Goal: Task Accomplishment & Management: Manage account settings

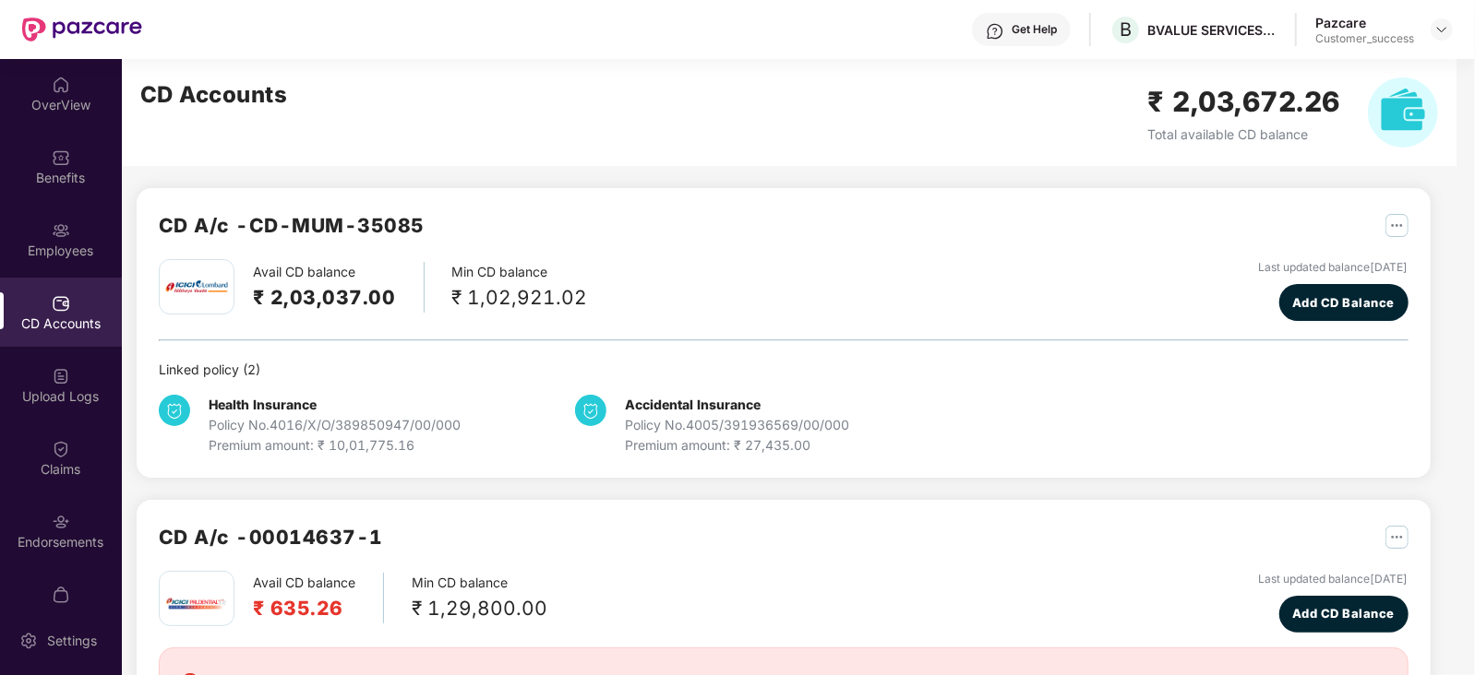
scroll to position [36, 0]
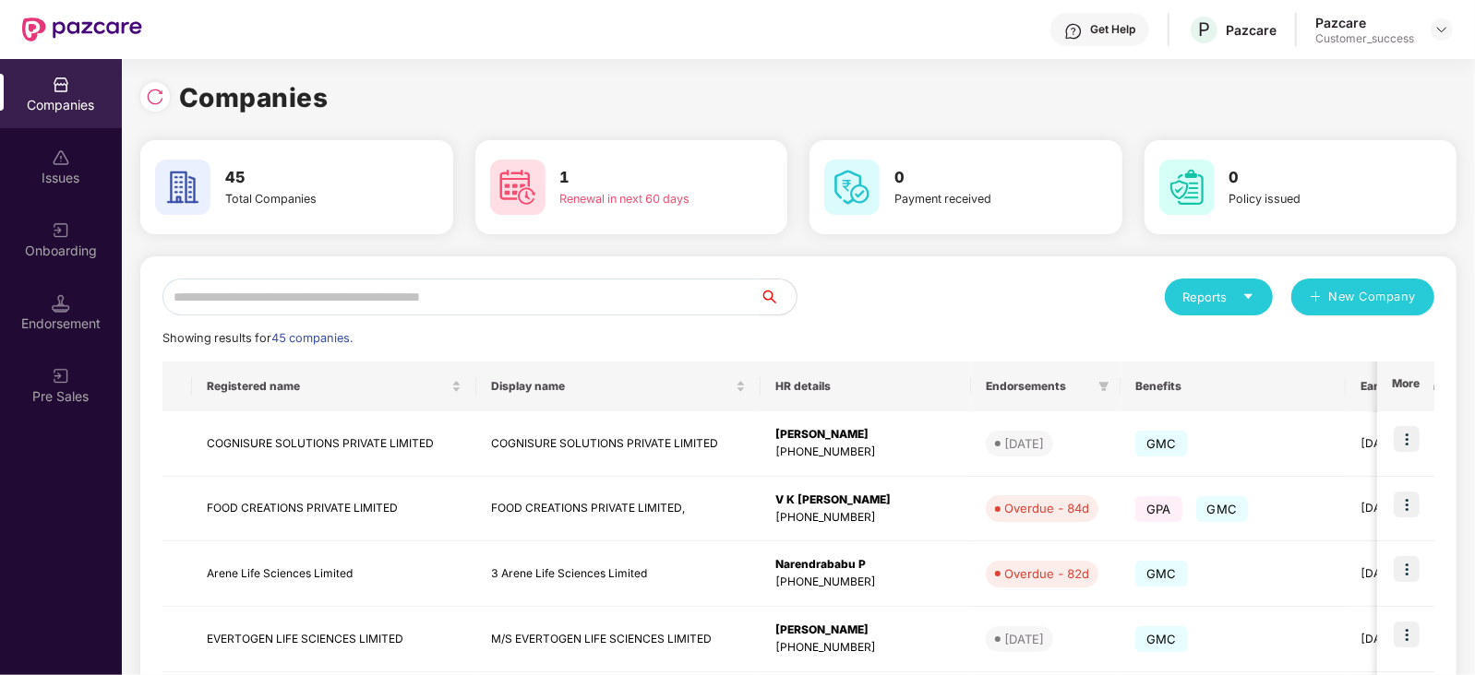
click at [318, 293] on input "text" at bounding box center [460, 297] width 597 height 37
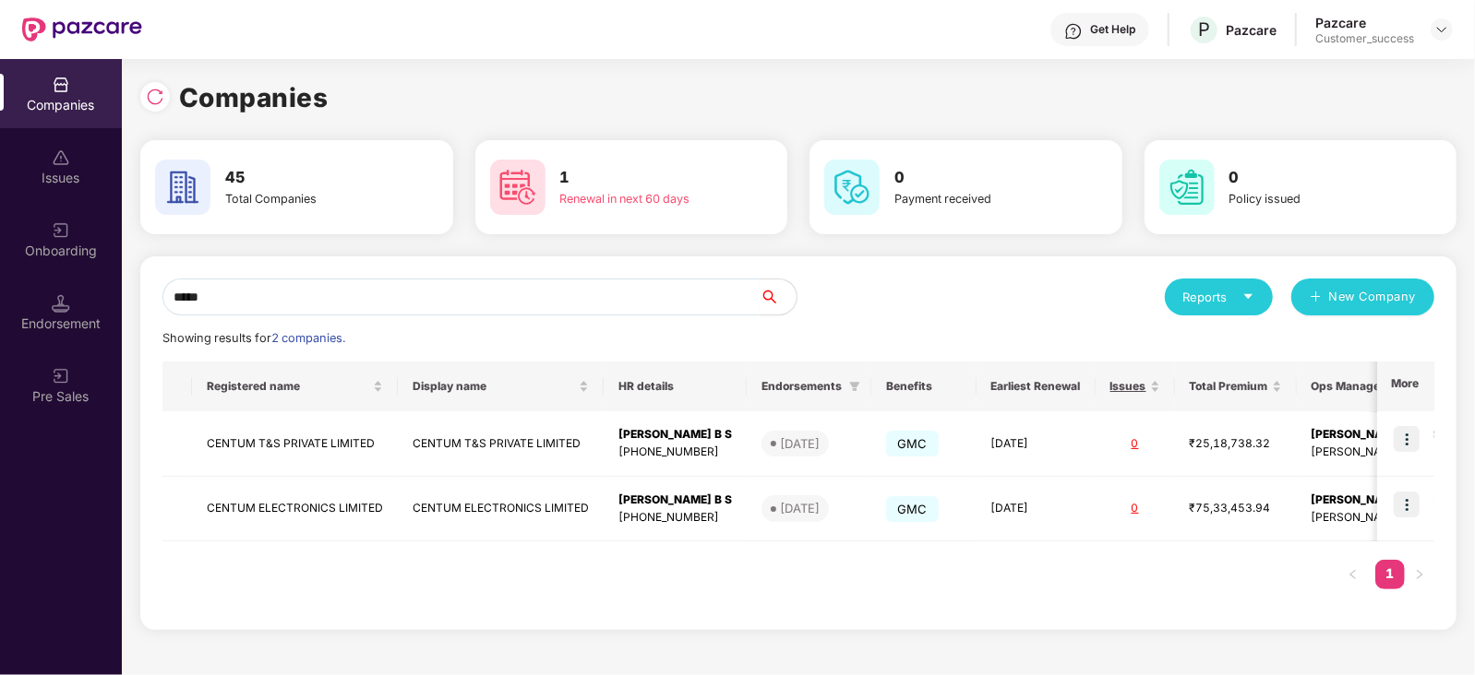
type input "*****"
click at [817, 566] on div "Registered name Display name HR details Endorsements Benefits Earliest Renewal …" at bounding box center [798, 485] width 1272 height 246
click at [1413, 436] on img at bounding box center [1406, 439] width 26 height 26
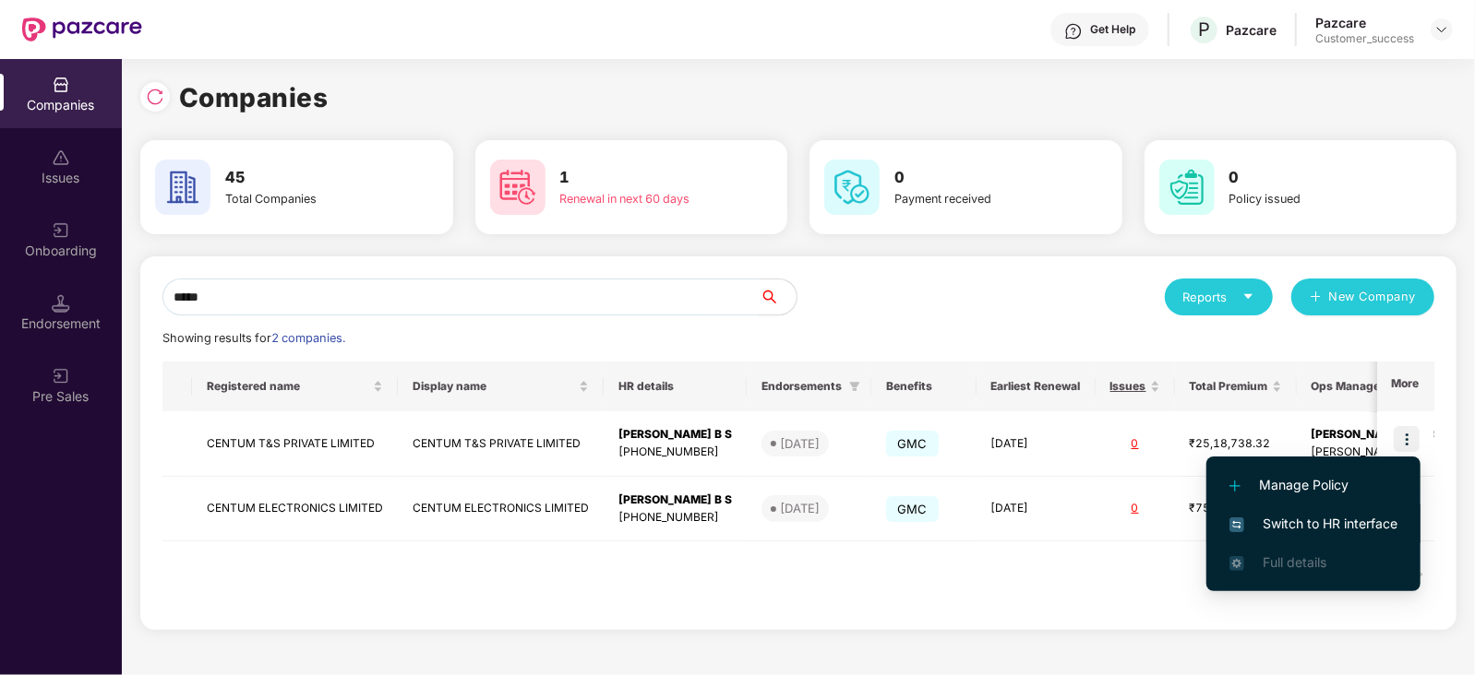
click at [1338, 520] on span "Switch to HR interface" at bounding box center [1313, 524] width 168 height 20
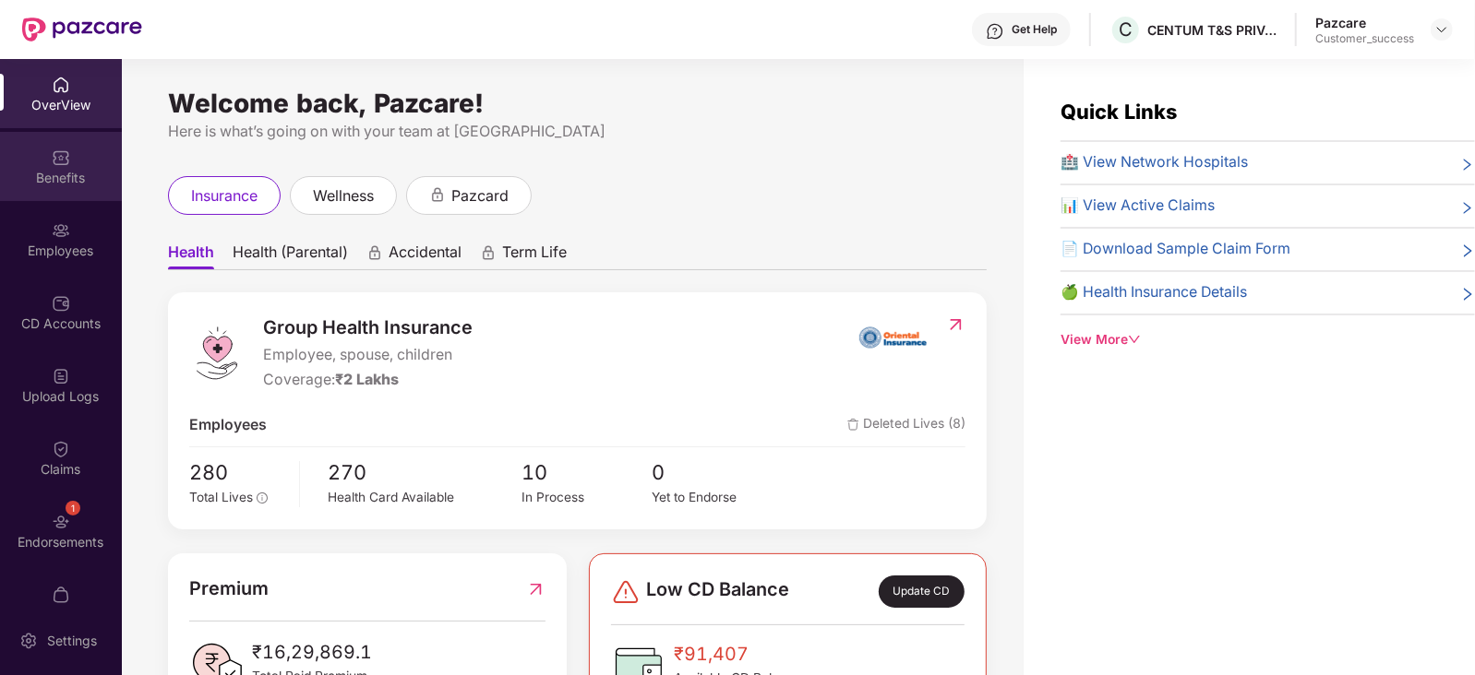
click at [58, 151] on img at bounding box center [61, 158] width 18 height 18
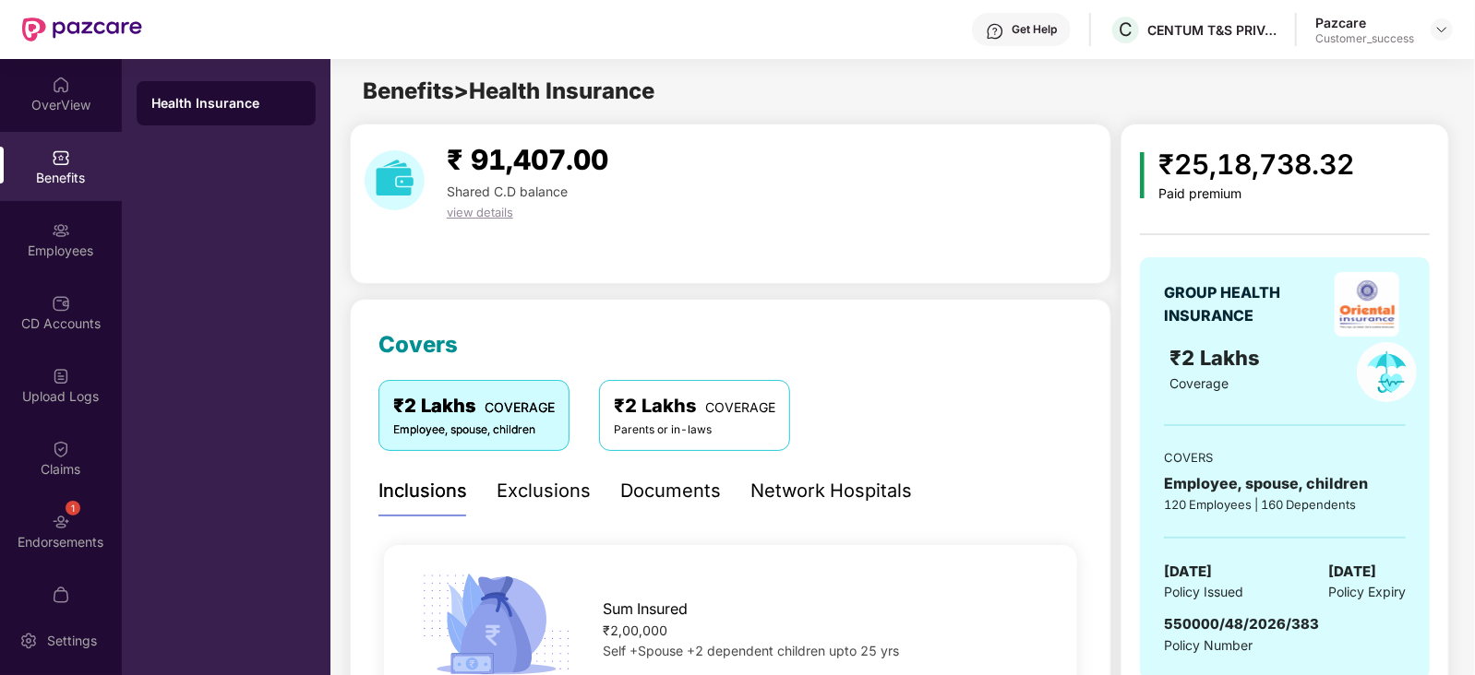
click at [669, 484] on div "Documents" at bounding box center [670, 491] width 101 height 29
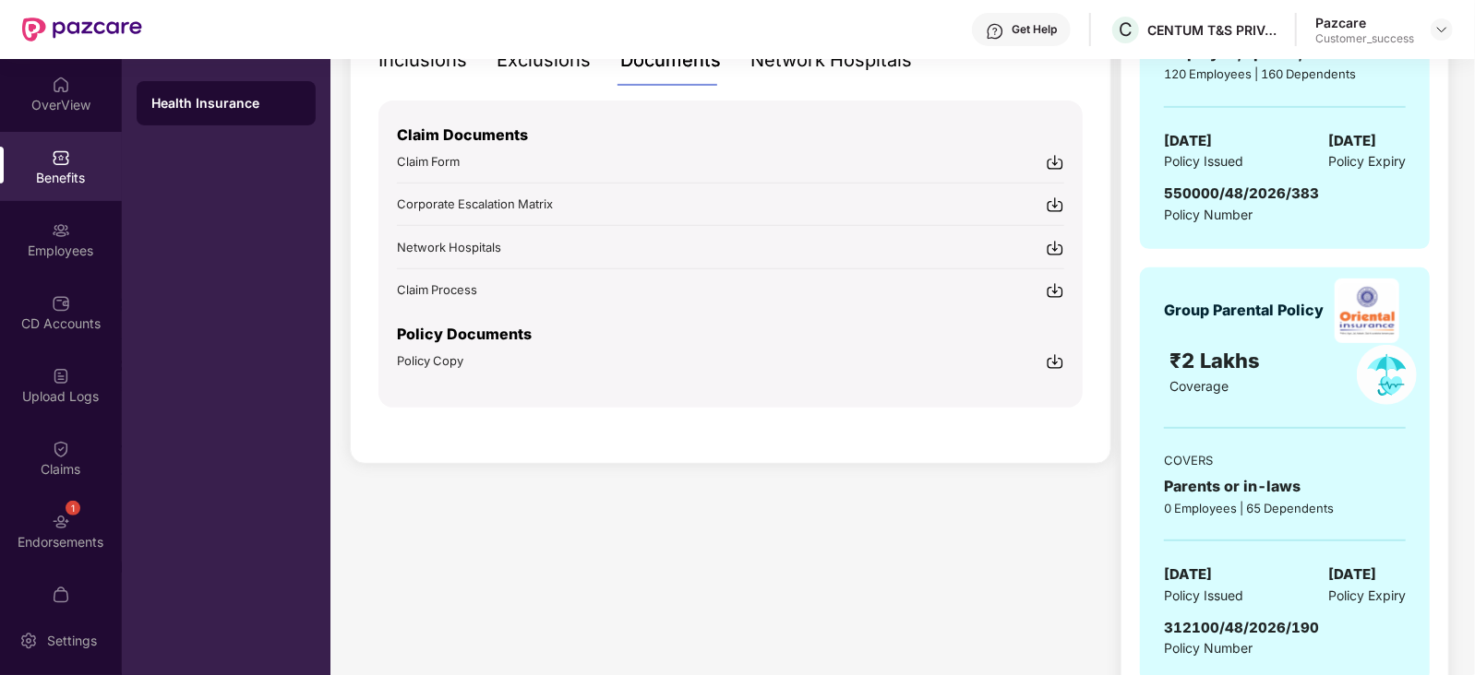
scroll to position [433, 0]
click at [1058, 352] on img at bounding box center [1055, 360] width 18 height 18
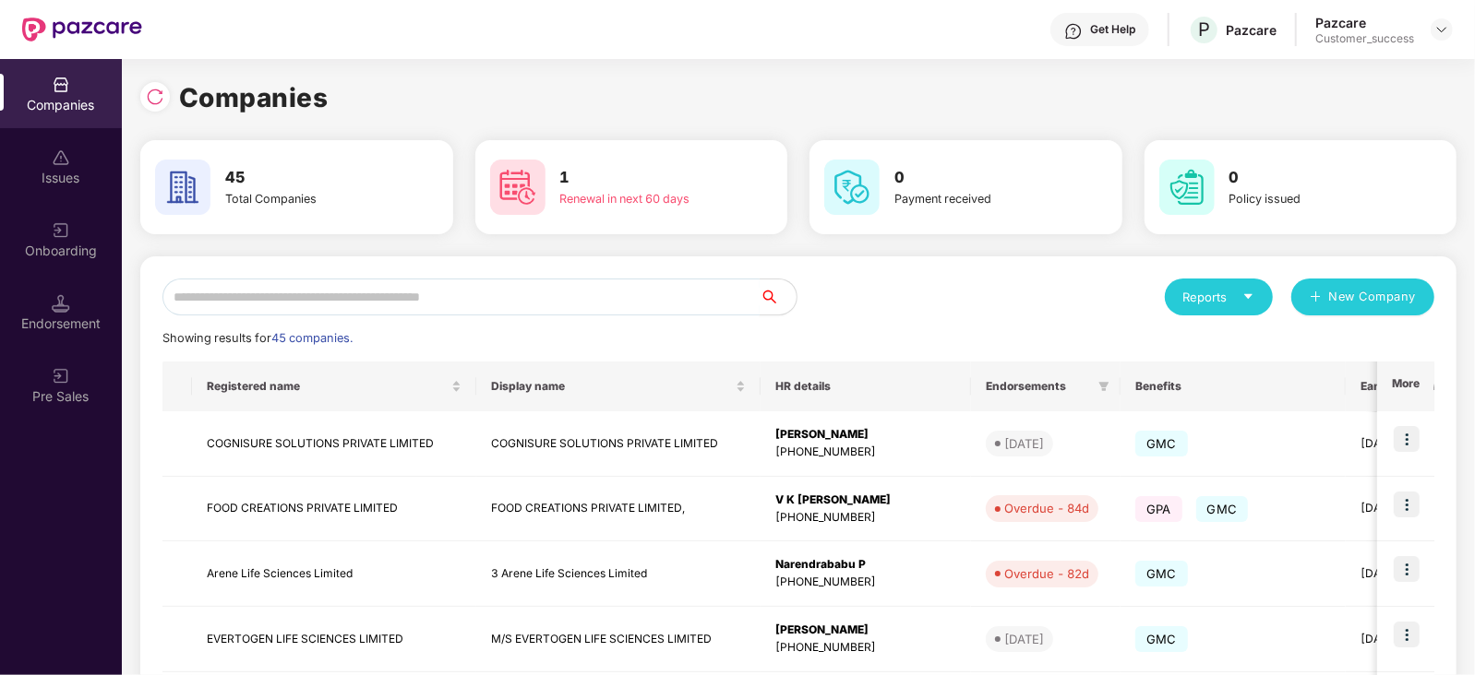
click at [466, 293] on input "text" at bounding box center [460, 297] width 597 height 37
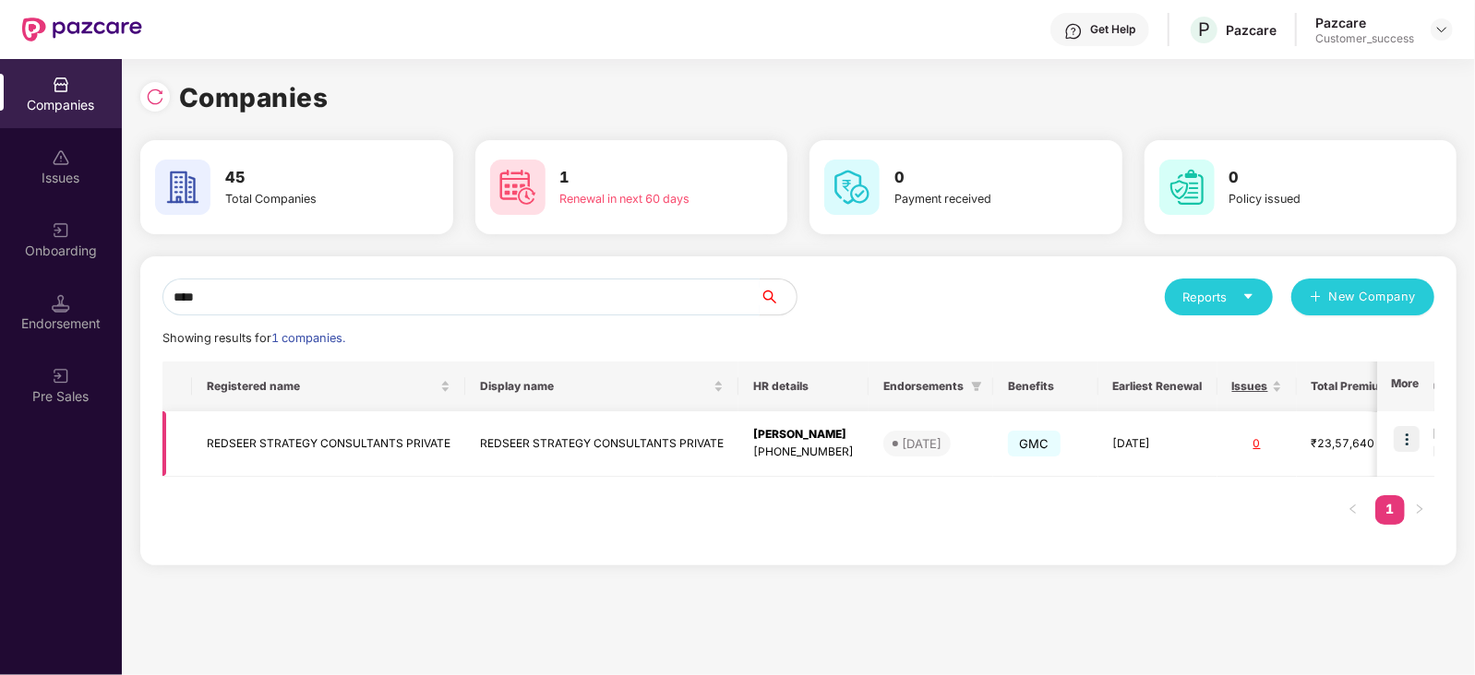
type input "****"
click at [1416, 431] on img at bounding box center [1406, 439] width 26 height 26
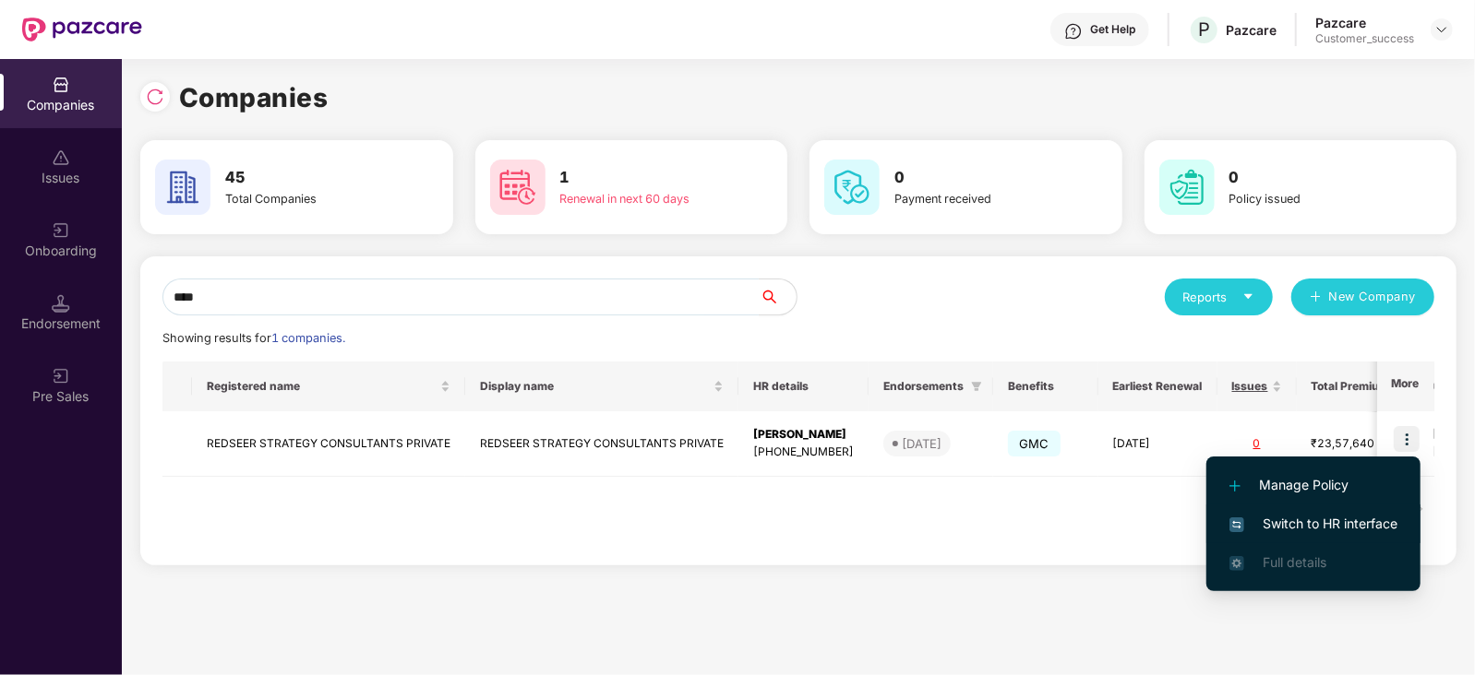
click at [1325, 520] on span "Switch to HR interface" at bounding box center [1313, 524] width 168 height 20
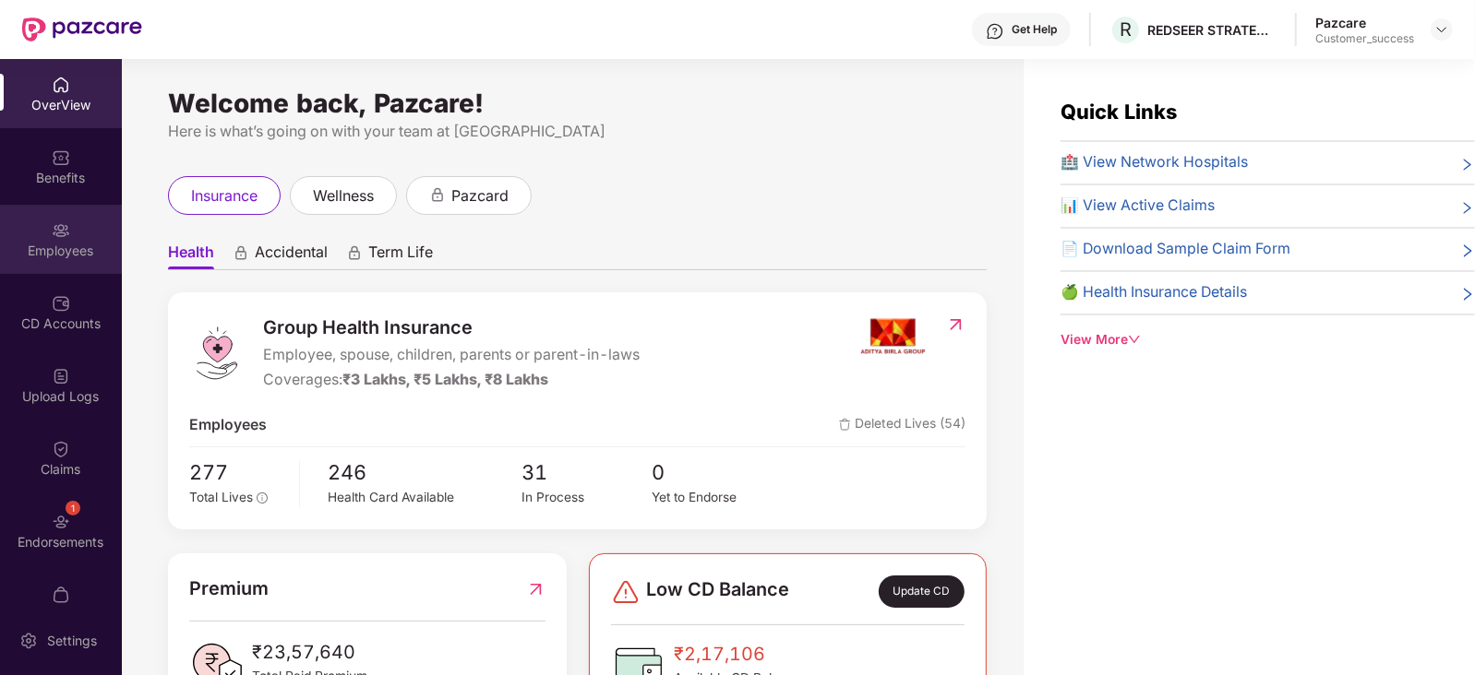
click at [59, 225] on img at bounding box center [61, 230] width 18 height 18
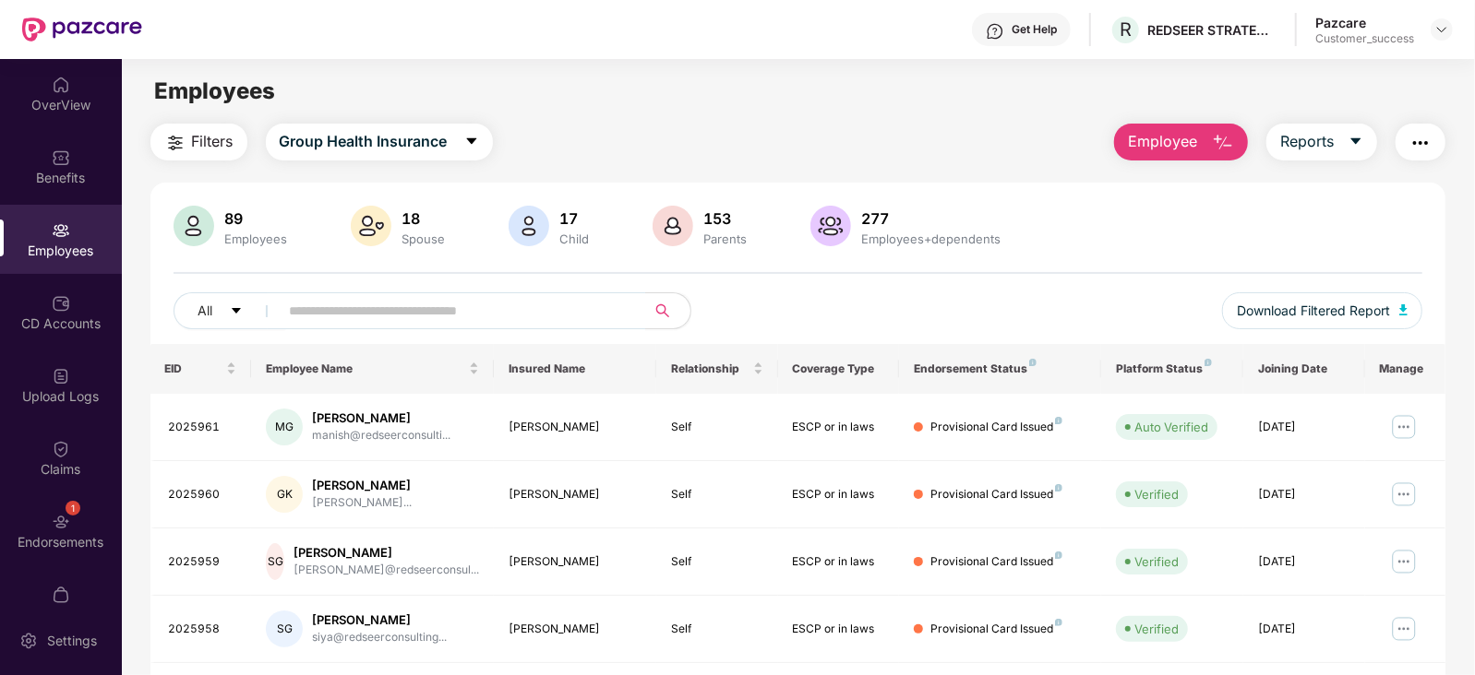
click at [1223, 133] on img "button" at bounding box center [1223, 143] width 22 height 22
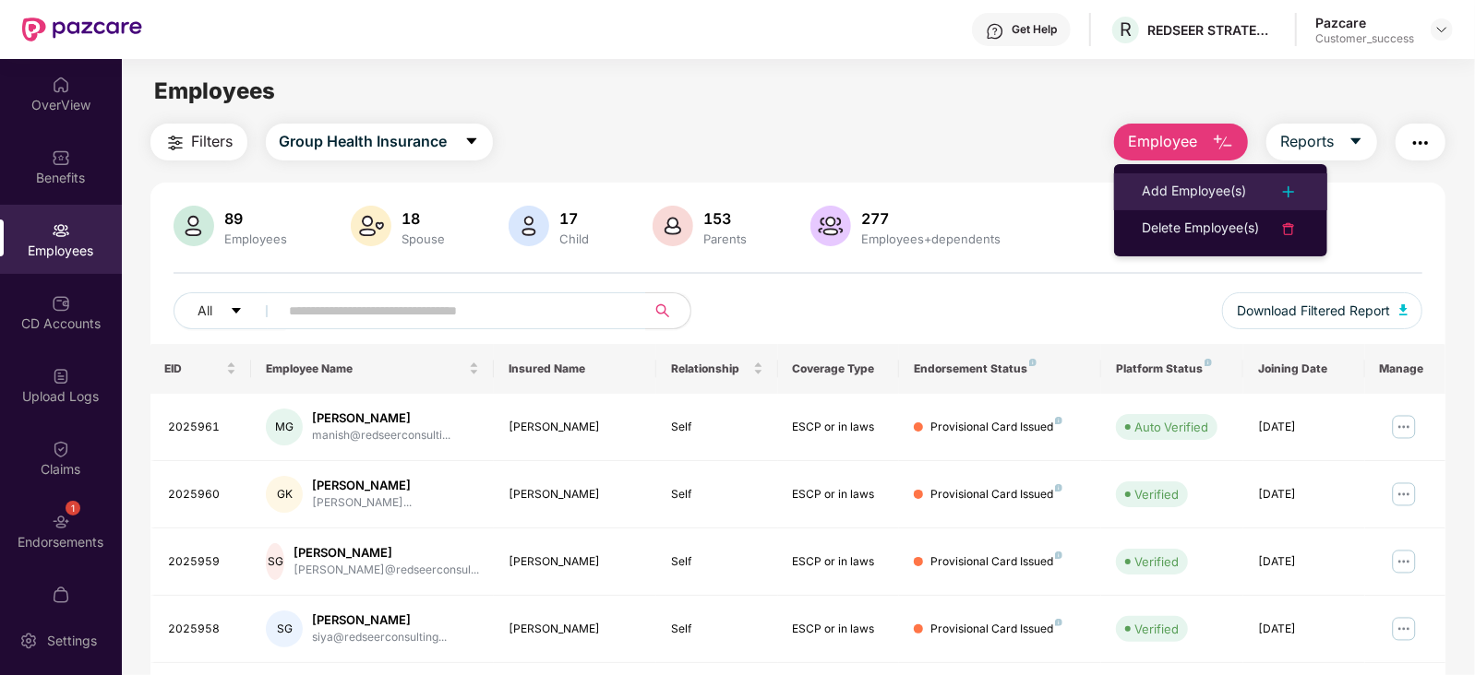
click at [1292, 195] on img at bounding box center [1288, 192] width 22 height 22
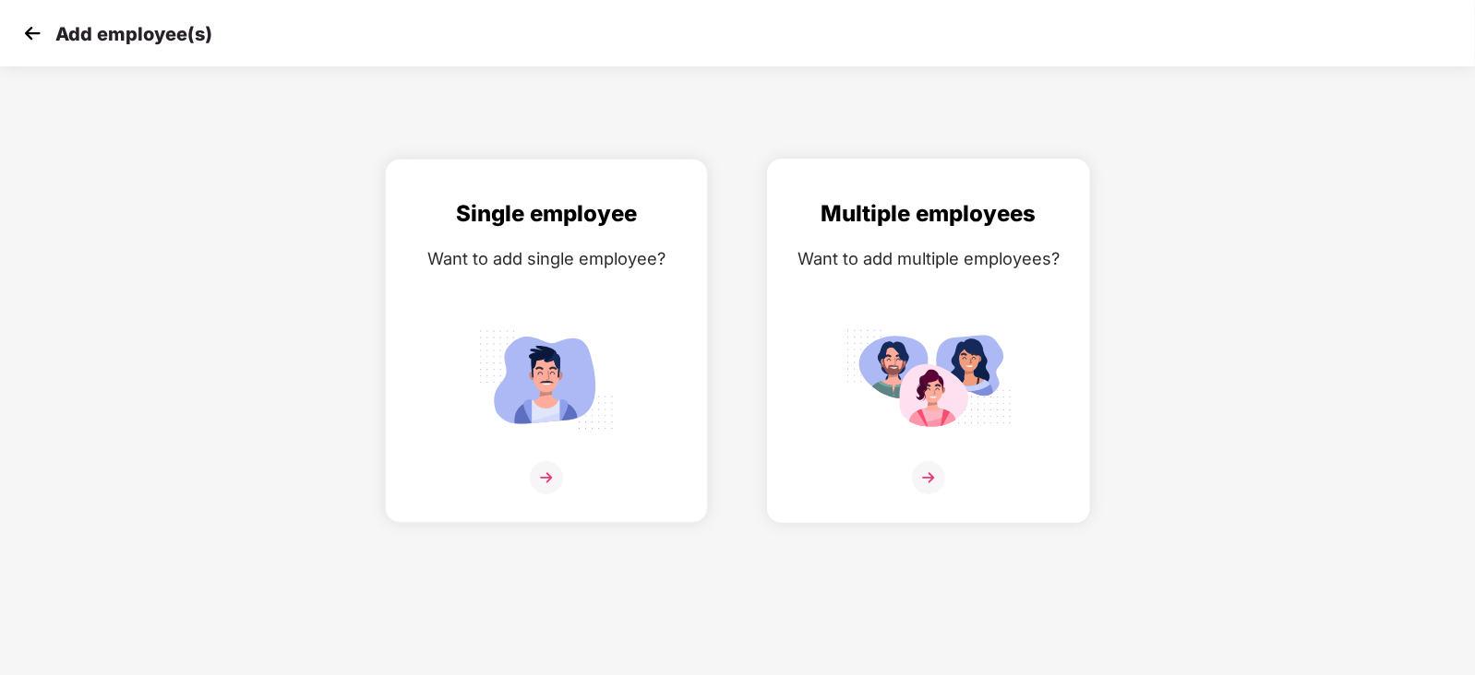
click at [928, 495] on img at bounding box center [928, 477] width 33 height 33
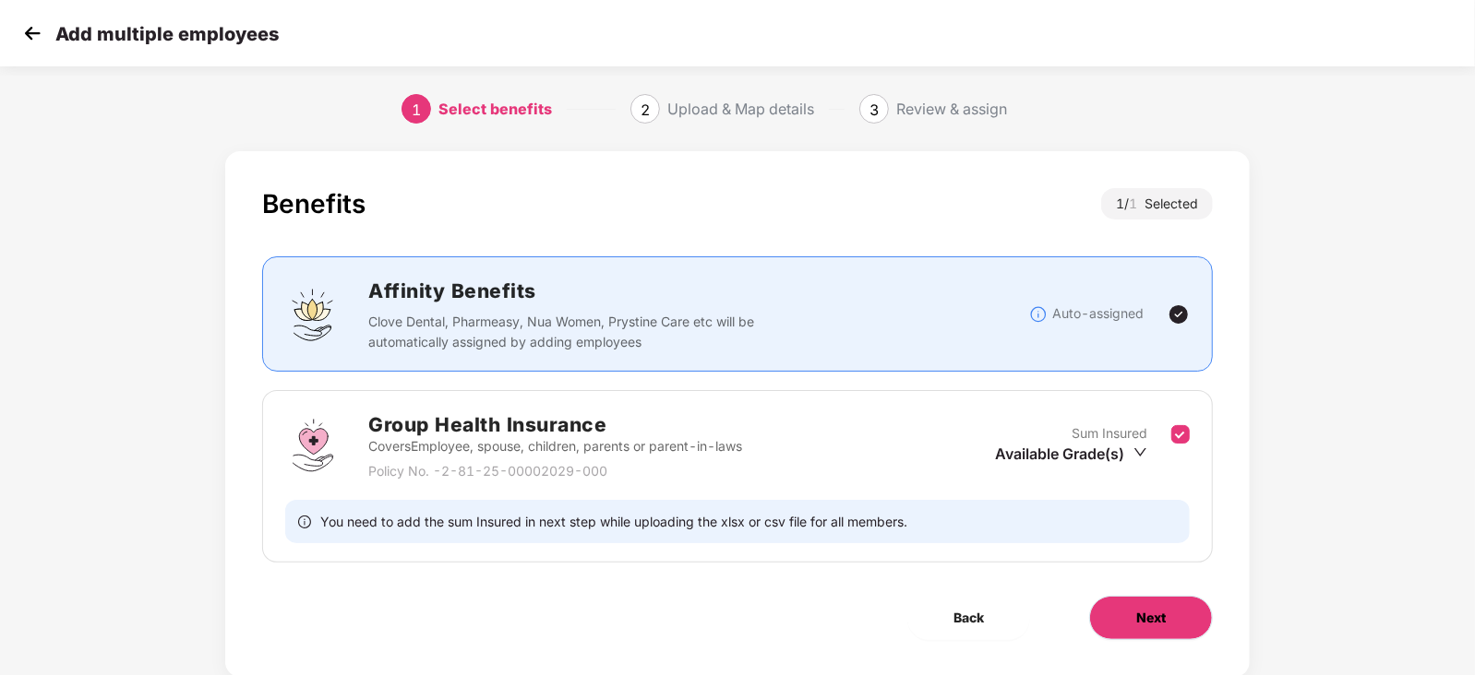
click at [1151, 615] on span "Next" at bounding box center [1151, 618] width 30 height 20
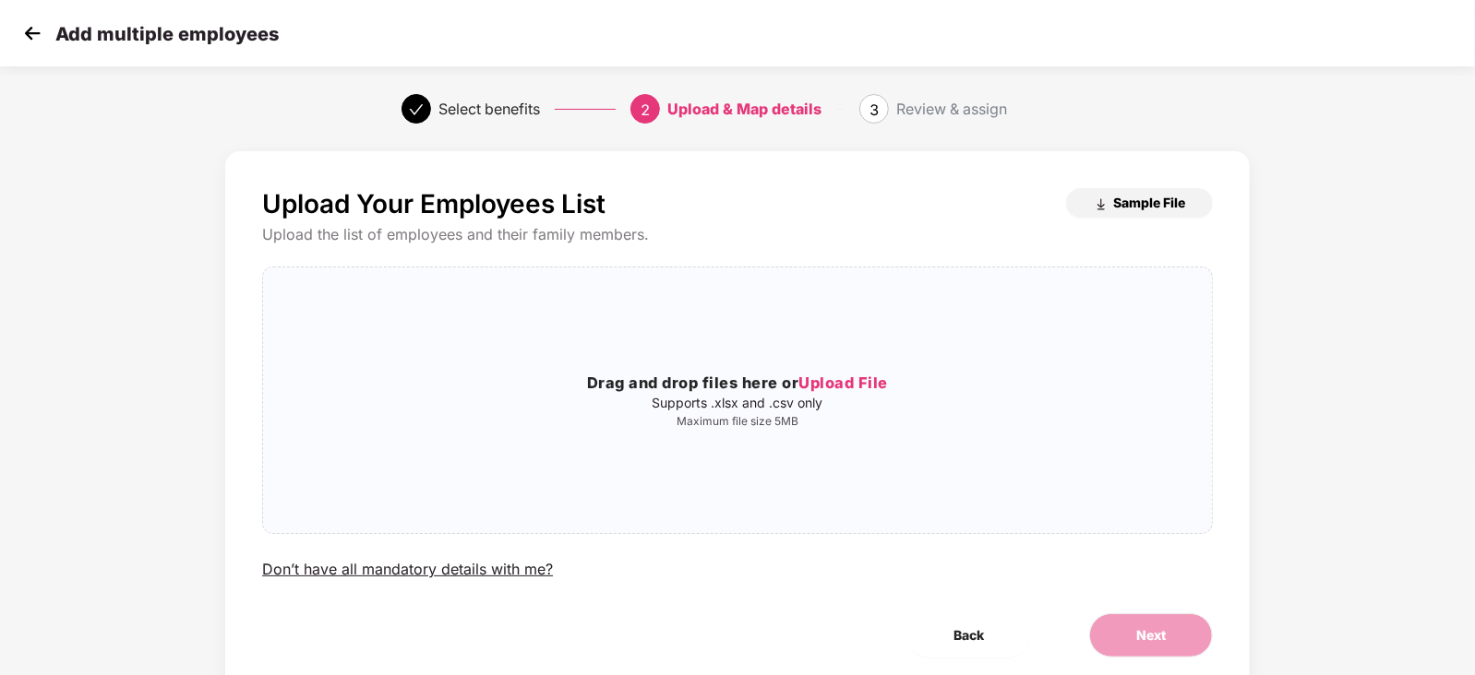
click at [1135, 205] on span "Sample File" at bounding box center [1149, 203] width 72 height 18
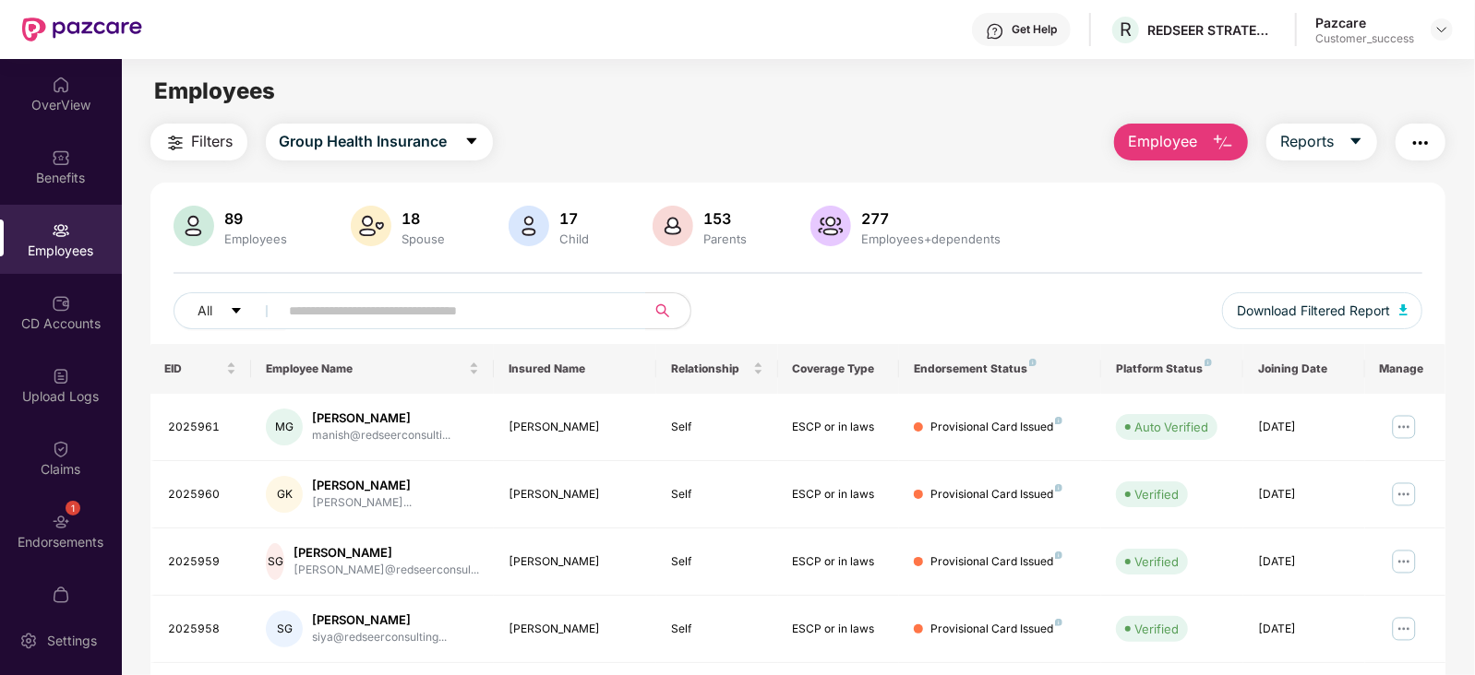
click at [1218, 148] on img "button" at bounding box center [1223, 143] width 22 height 22
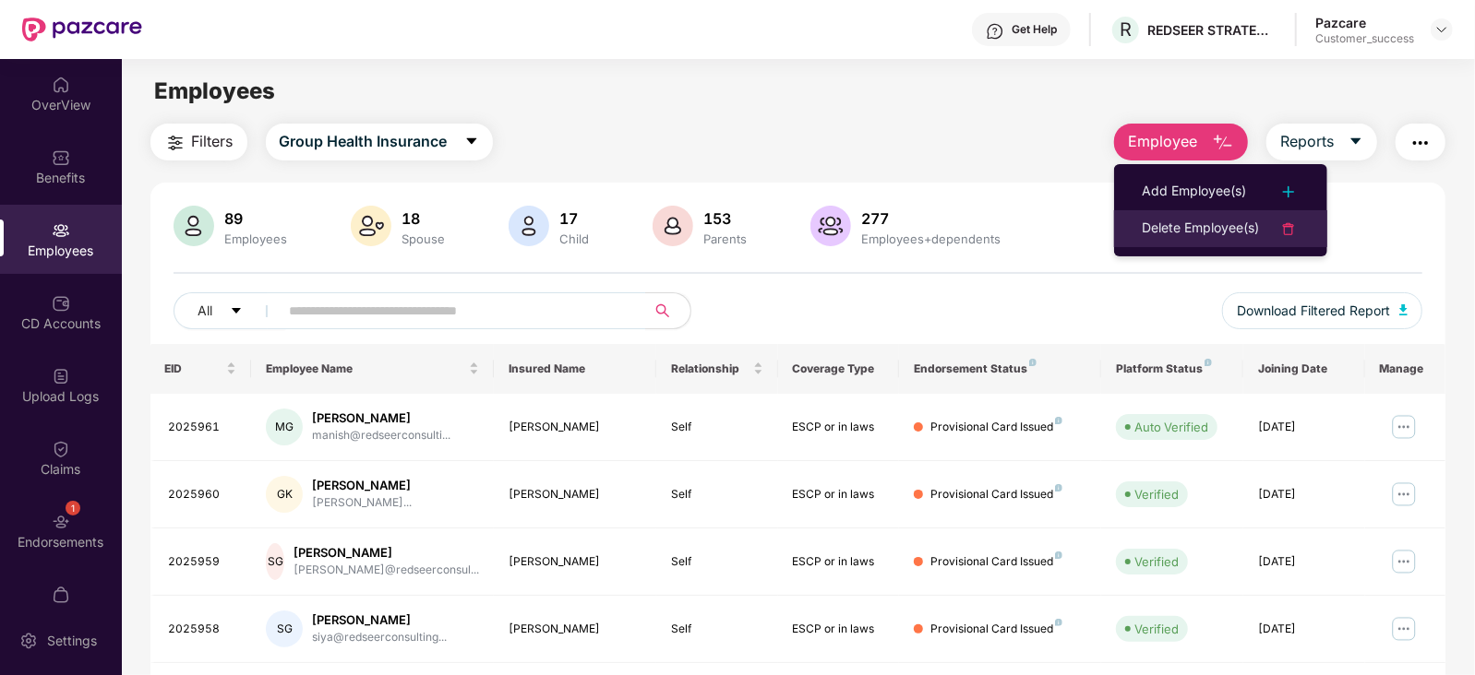
click at [1296, 228] on img at bounding box center [1288, 229] width 22 height 22
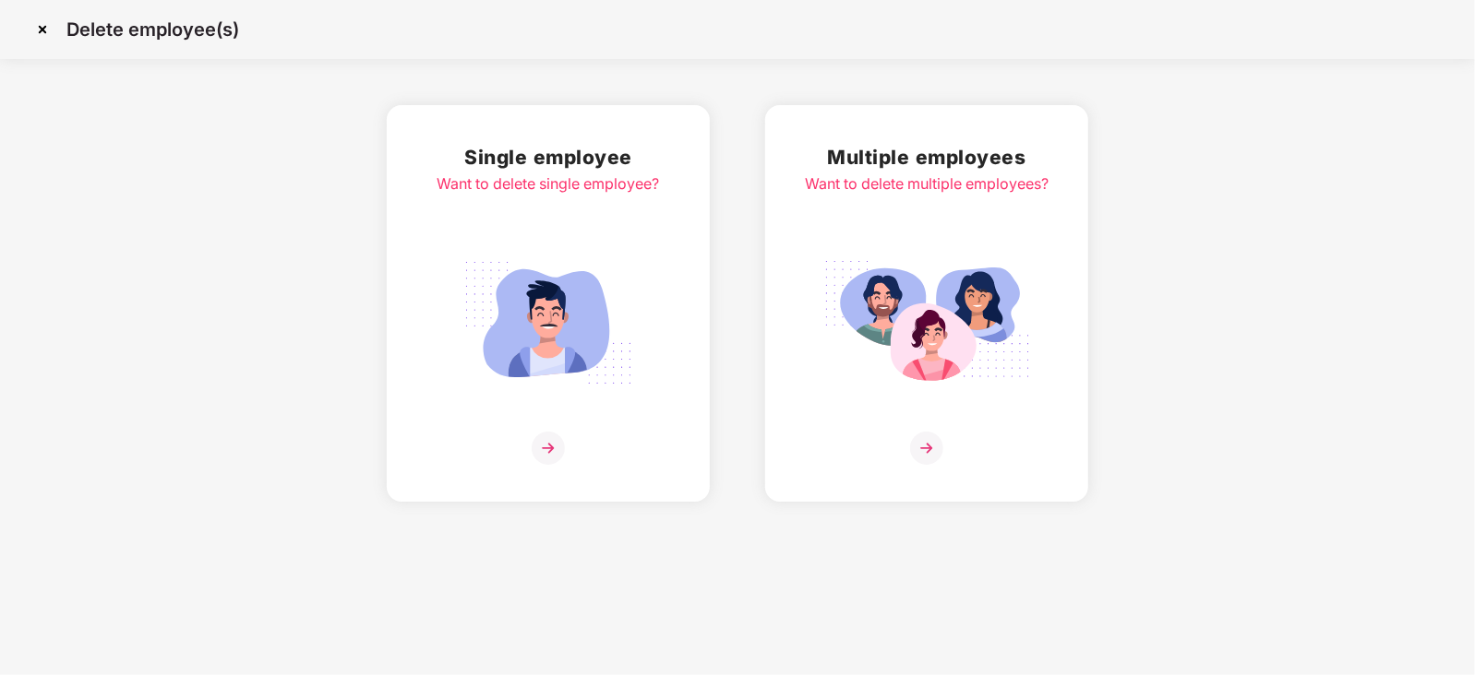
click at [930, 445] on img at bounding box center [926, 448] width 33 height 33
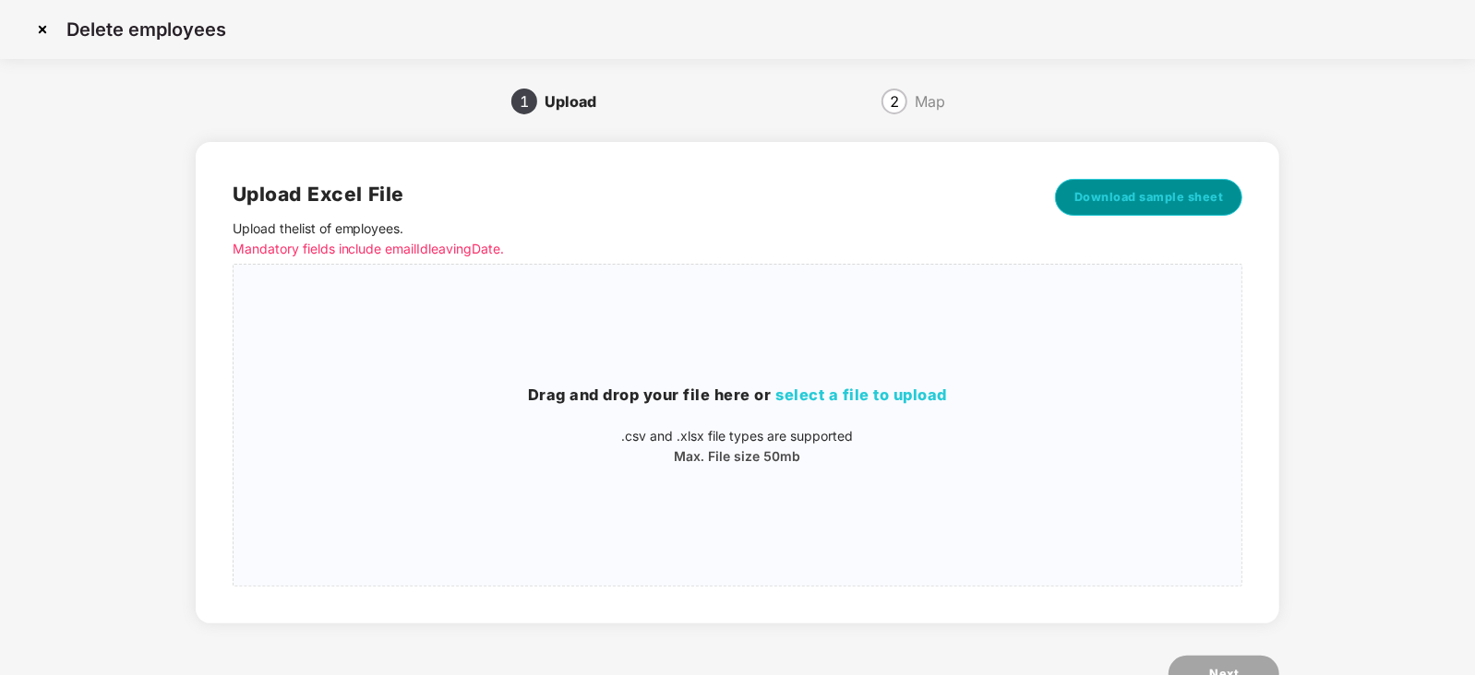
click at [1139, 205] on span "Download sample sheet" at bounding box center [1148, 197] width 149 height 18
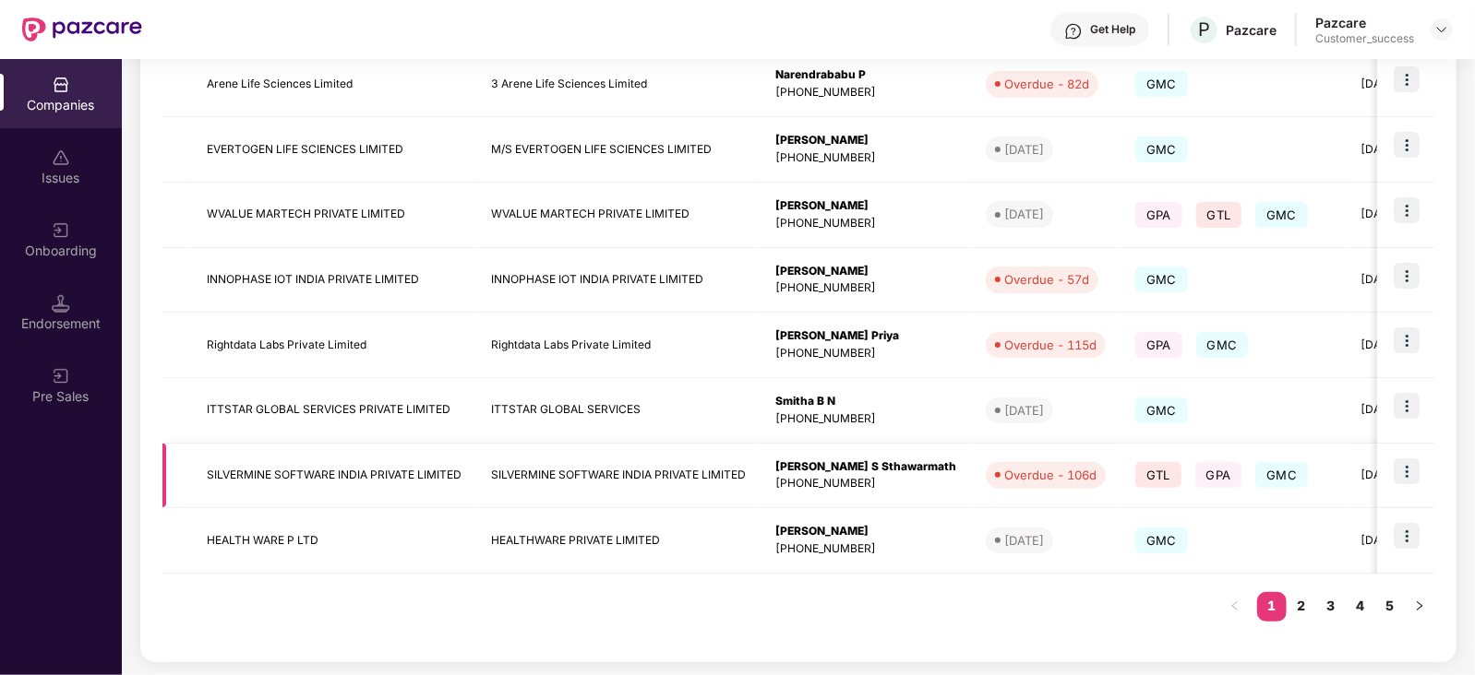
scroll to position [0, 1]
click at [1301, 608] on link "2" at bounding box center [1301, 606] width 30 height 28
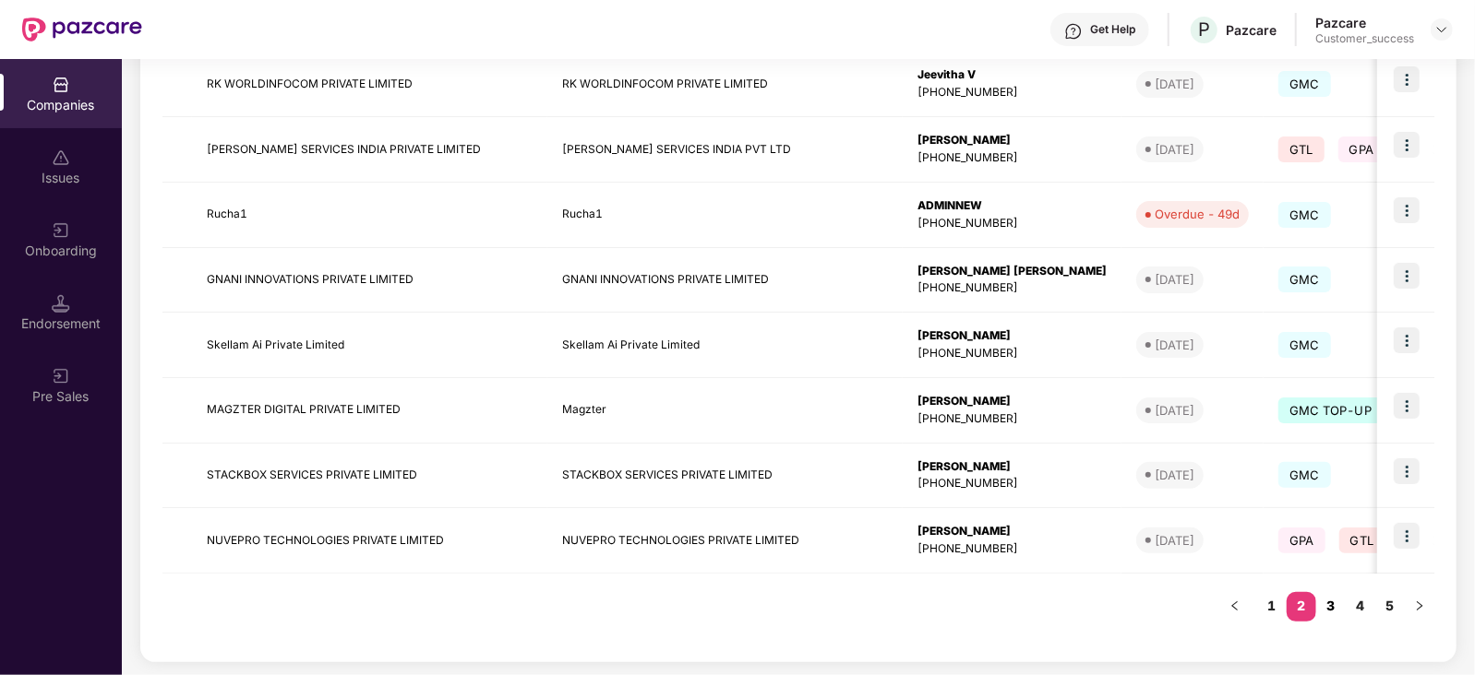
click at [1321, 610] on link "3" at bounding box center [1331, 606] width 30 height 28
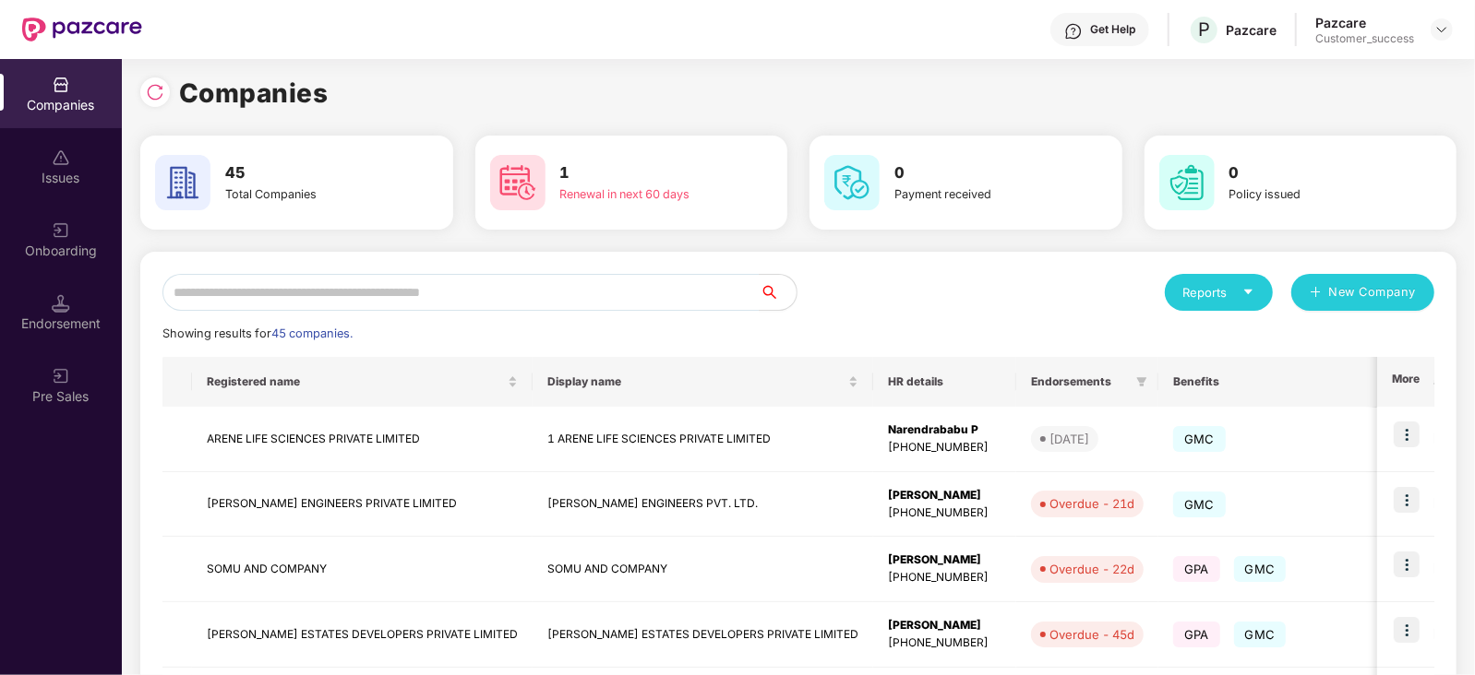
scroll to position [0, 0]
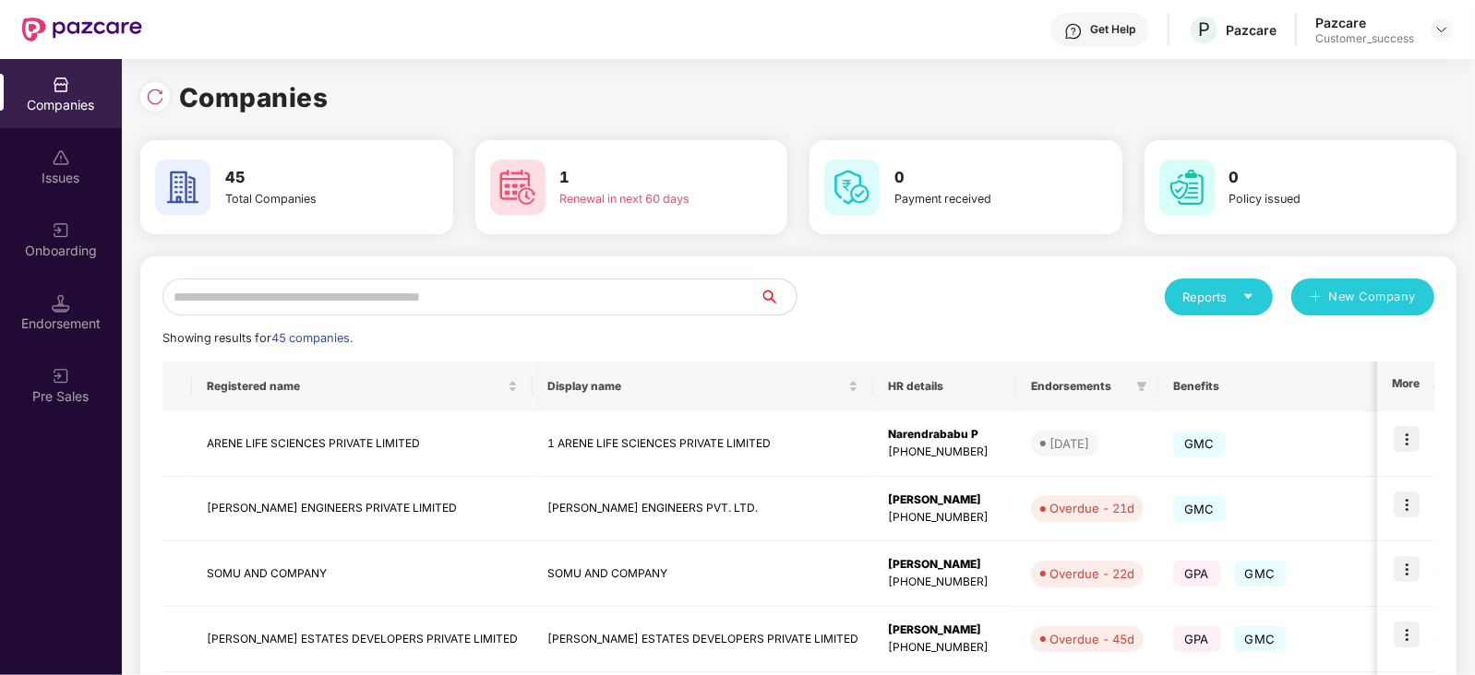
click at [606, 186] on h3 "1" at bounding box center [639, 178] width 159 height 24
click at [504, 191] on img at bounding box center [517, 187] width 55 height 55
